Goal: Information Seeking & Learning: Compare options

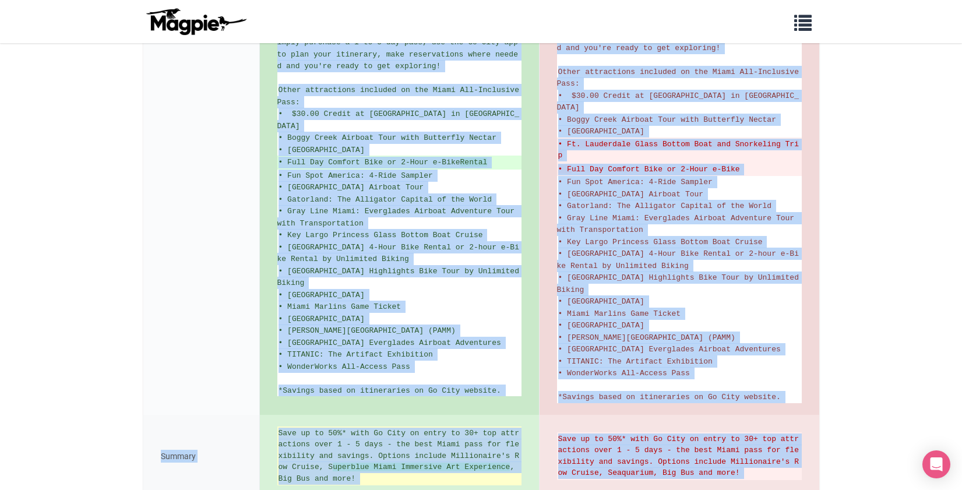
scroll to position [635, 0]
drag, startPoint x: 278, startPoint y: 209, endPoint x: 527, endPoint y: 360, distance: 290.8
click at [527, 360] on div "Discover Miami's top attractions, activities and tours with a Go City digital s…" at bounding box center [400, 30] width 280 height 769
copy ul "Discover Miami's top attractions, activities and tours with a Go City digital s…"
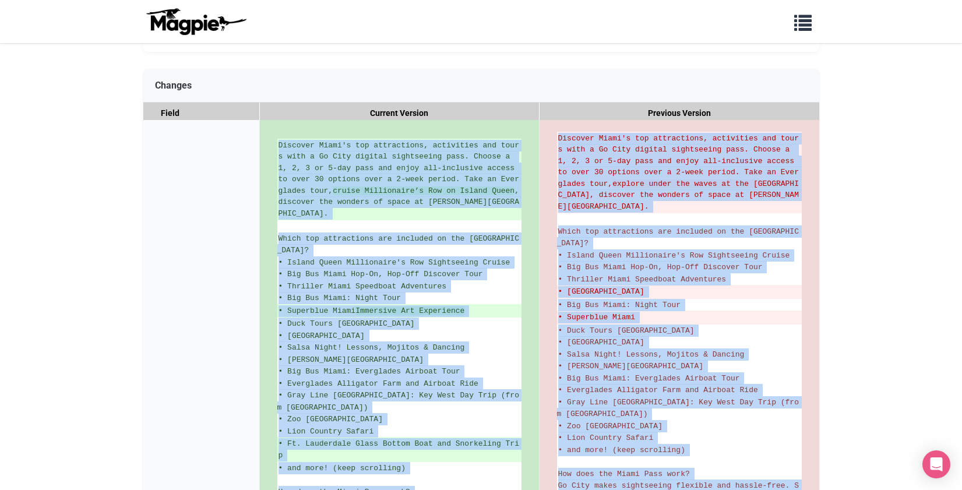
scroll to position [0, 0]
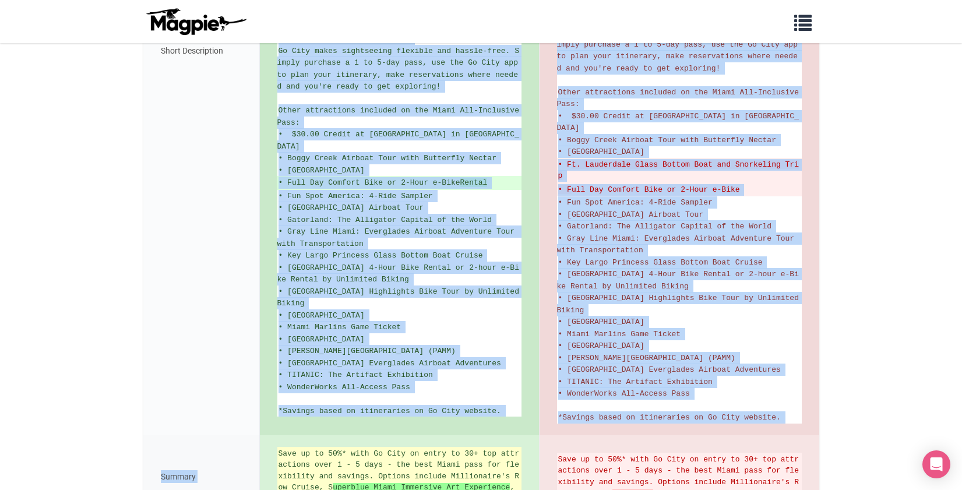
scroll to position [623, 0]
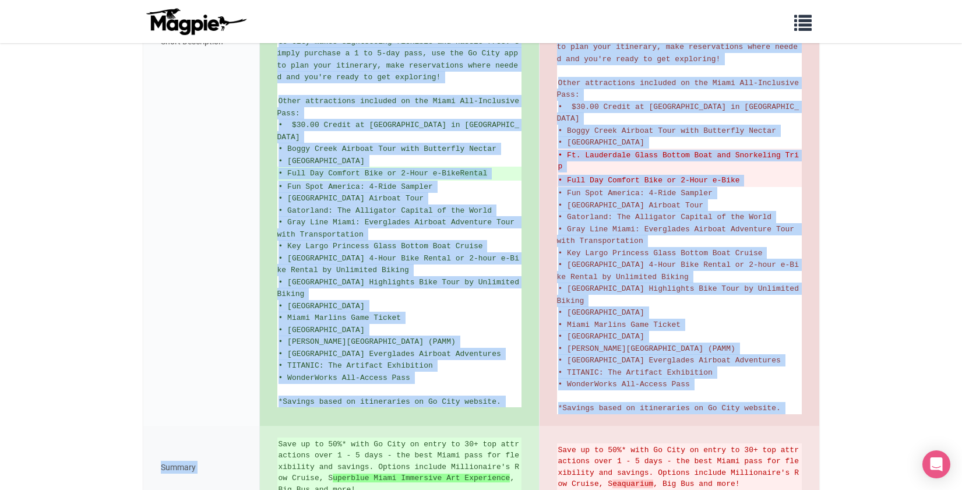
drag, startPoint x: 278, startPoint y: 304, endPoint x: 523, endPoint y: 364, distance: 251.9
click at [523, 364] on div "Discover Miami's top attractions, activities and tours with a Go City digital s…" at bounding box center [400, 41] width 280 height 769
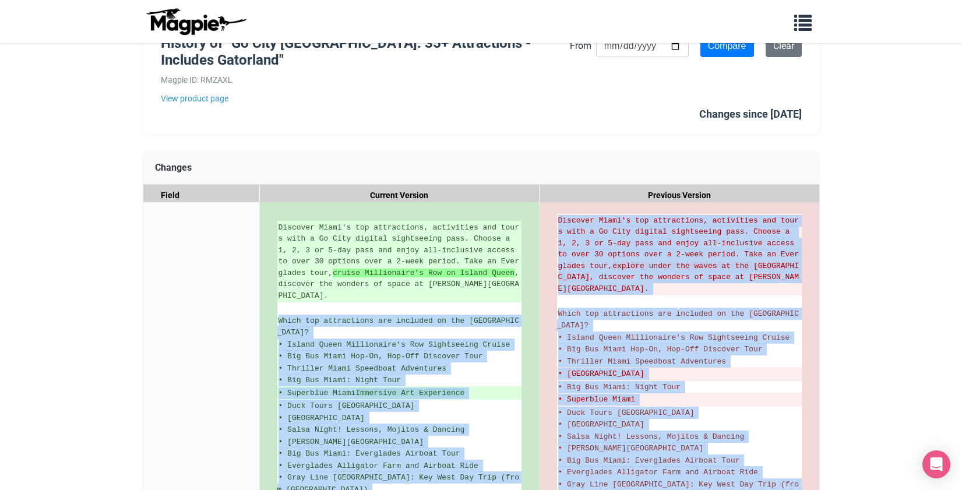
scroll to position [0, 0]
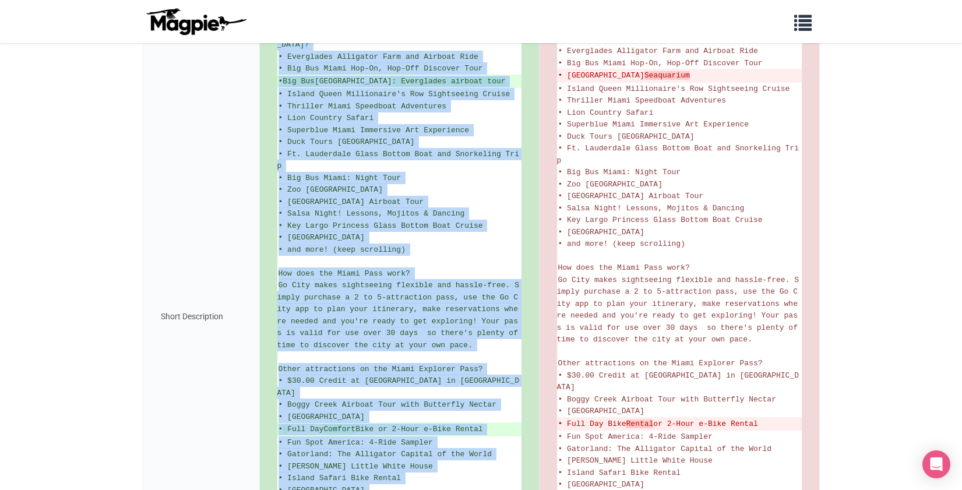
scroll to position [642, 0]
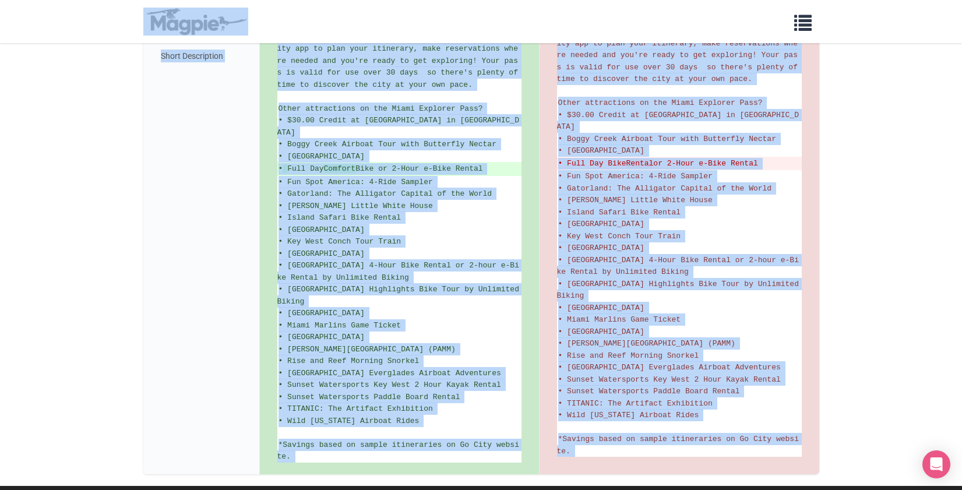
drag, startPoint x: 280, startPoint y: 298, endPoint x: 406, endPoint y: 29, distance: 297.8
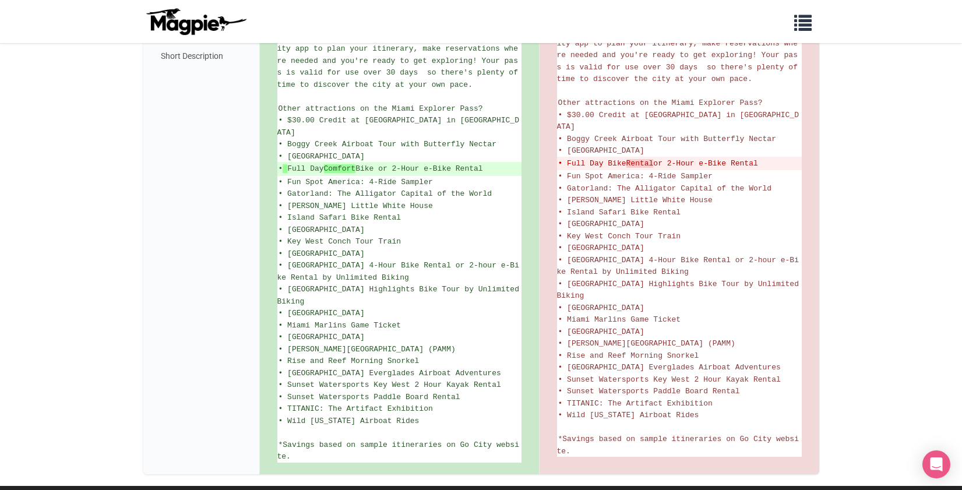
click at [207, 79] on div "Short Description" at bounding box center [201, 56] width 117 height 836
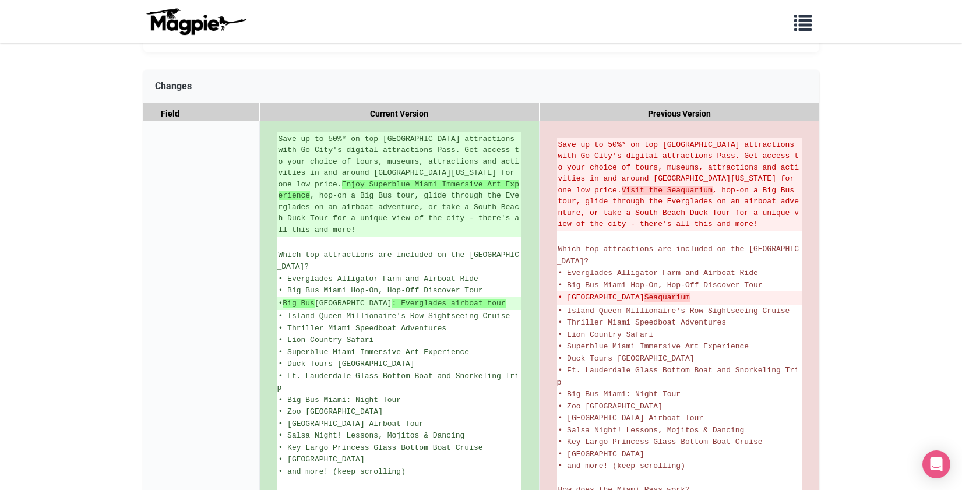
scroll to position [156, 0]
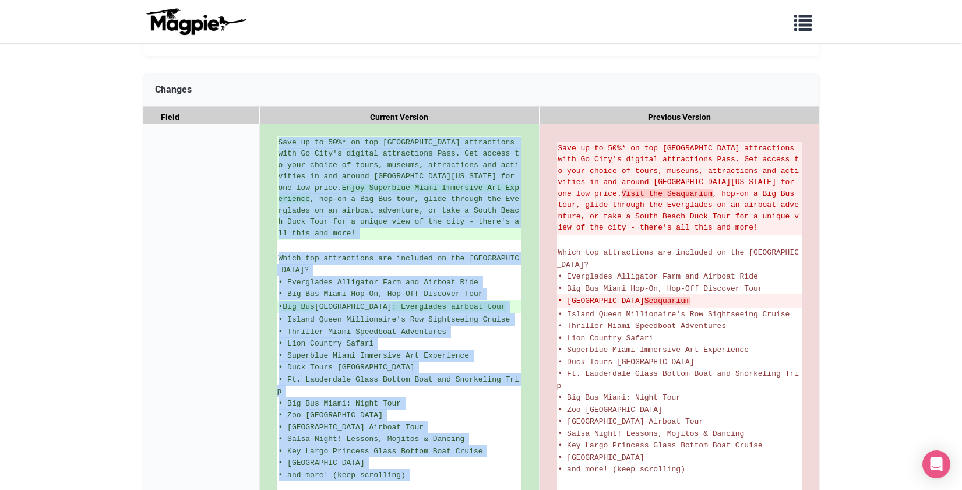
drag, startPoint x: 278, startPoint y: 144, endPoint x: 431, endPoint y: 474, distance: 363.5
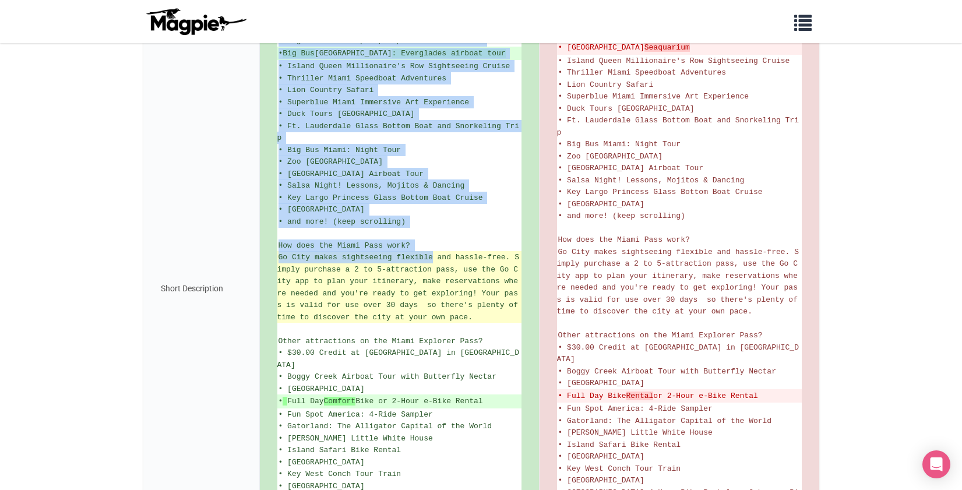
scroll to position [642, 0]
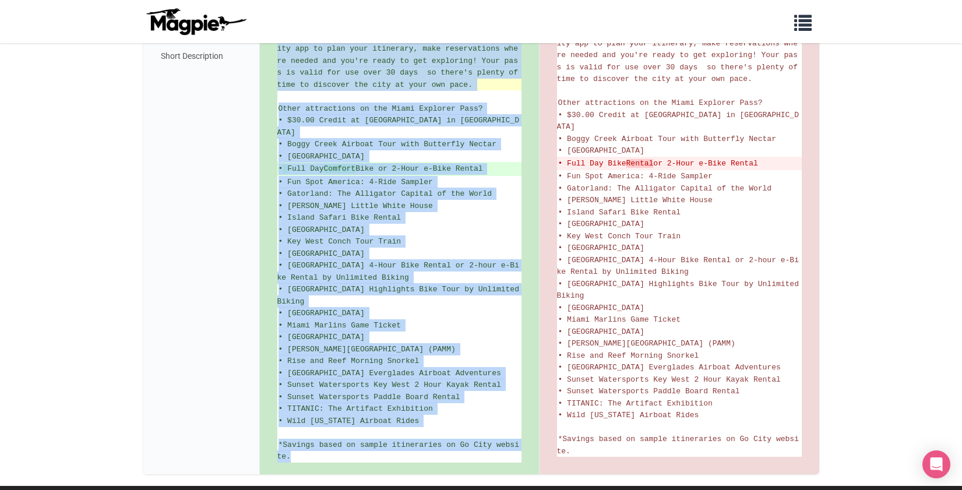
copy ul "Lore ip do 77%* si ame Conse adipiscinge sedd Ei Temp'i utlabor etdoloremag Ali…"
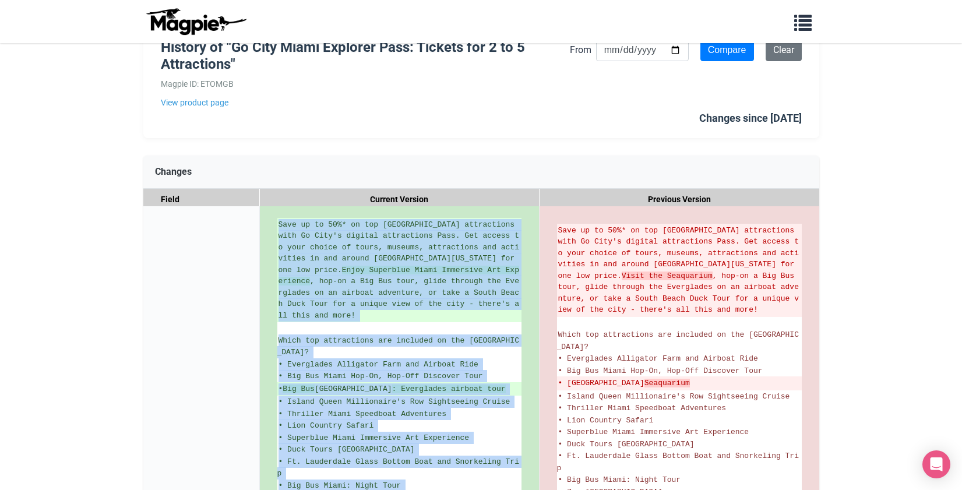
scroll to position [0, 0]
